Goal: Navigation & Orientation: Find specific page/section

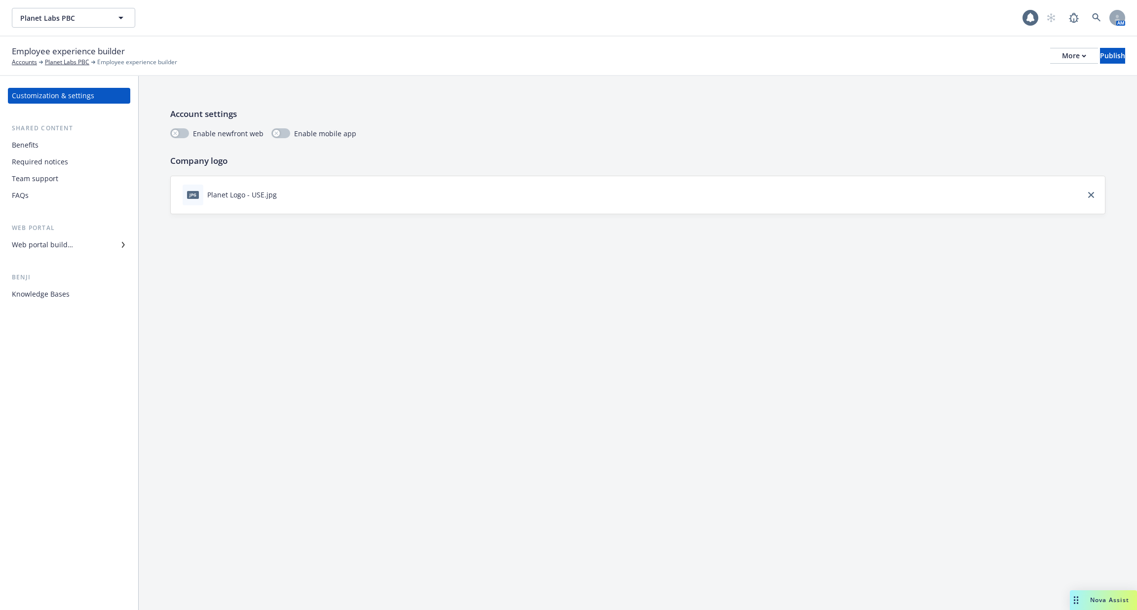
click at [82, 246] on div "Web portal builder" at bounding box center [69, 245] width 114 height 16
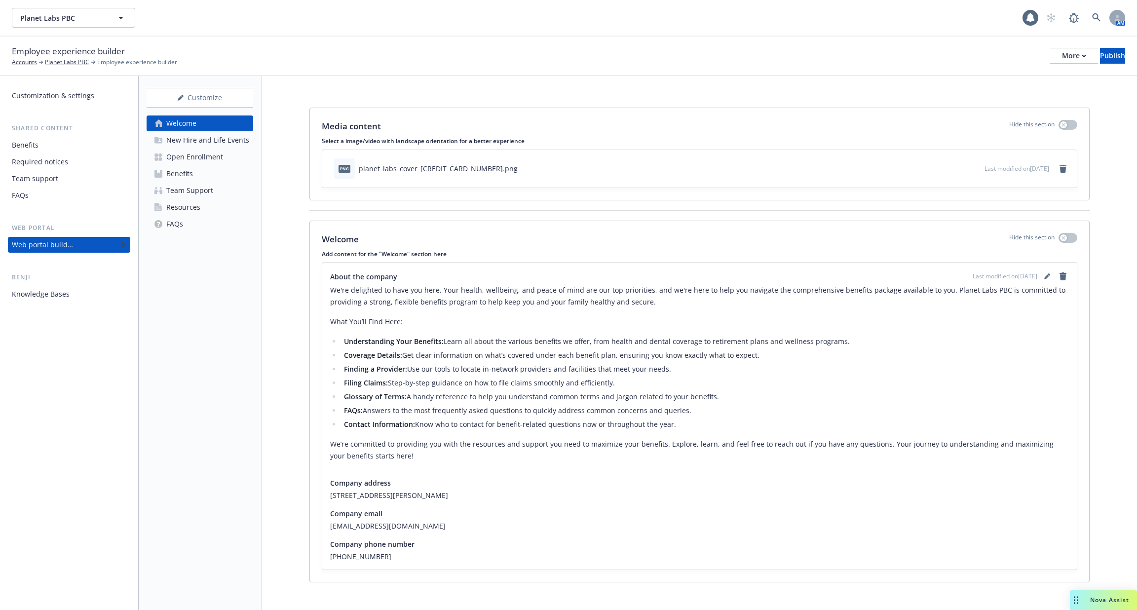
click at [185, 214] on div "Resources" at bounding box center [183, 207] width 34 height 16
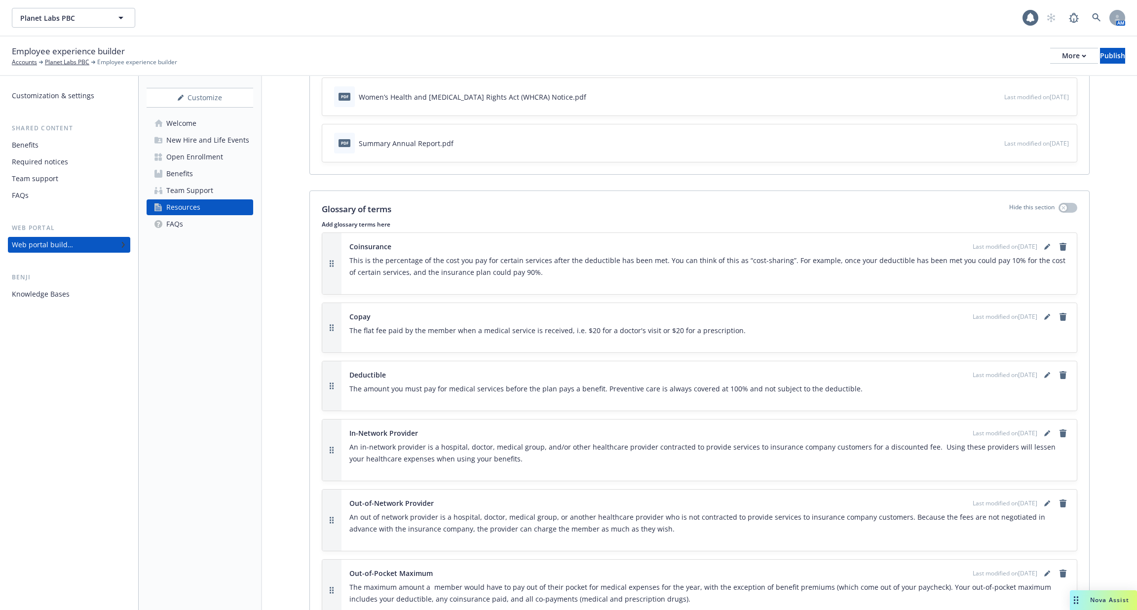
scroll to position [730, 0]
